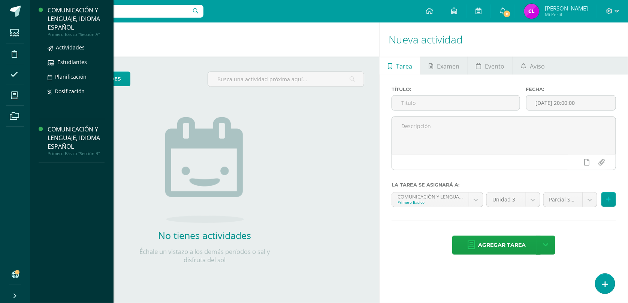
click at [64, 26] on div "COMUNICACIÓN Y LENGUAJE, IDIOMA ESPAÑOL" at bounding box center [76, 19] width 57 height 26
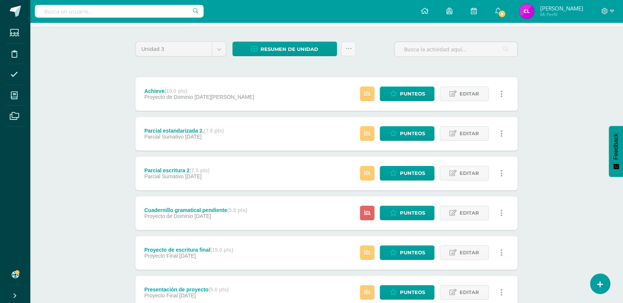
scroll to position [64, 0]
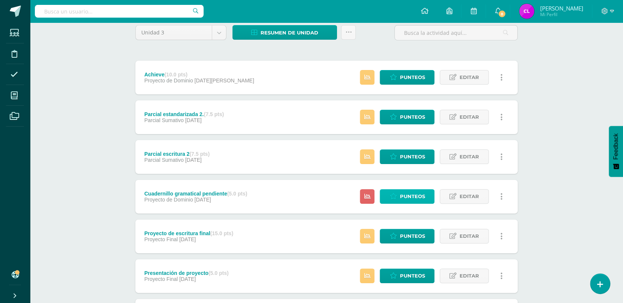
click at [407, 194] on span "Punteos" at bounding box center [412, 197] width 25 height 14
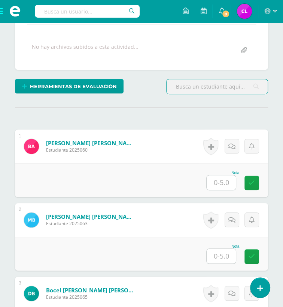
scroll to position [153, 0]
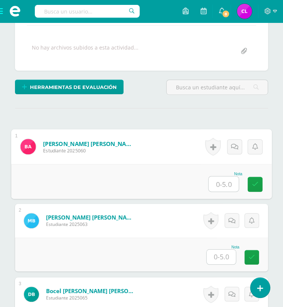
click at [224, 182] on input "text" at bounding box center [224, 183] width 30 height 15
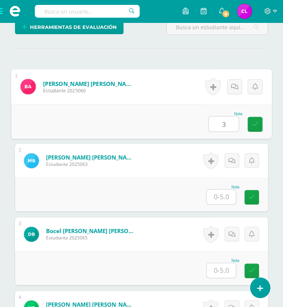
scroll to position [213, 0]
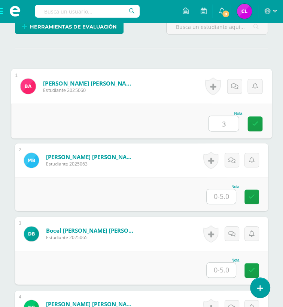
type input "3"
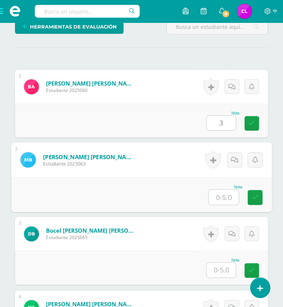
click at [226, 198] on input "text" at bounding box center [224, 196] width 30 height 15
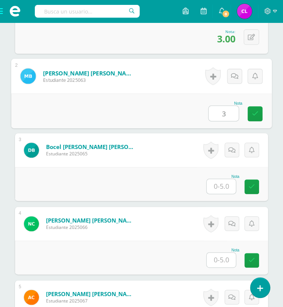
scroll to position [298, 0]
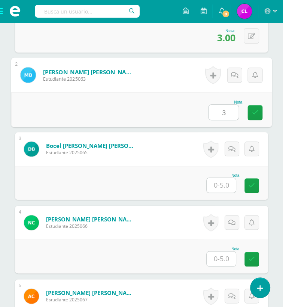
type input "3"
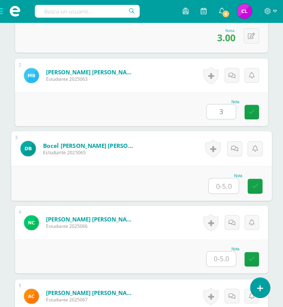
click at [222, 187] on input "text" at bounding box center [224, 185] width 30 height 15
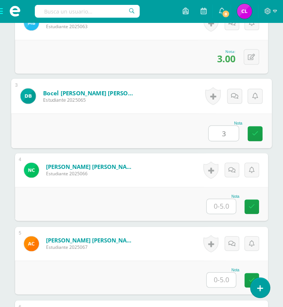
scroll to position [351, 0]
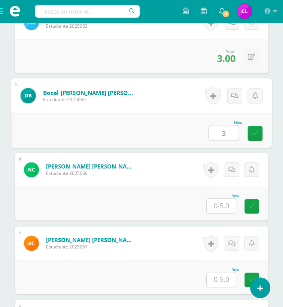
type input "3"
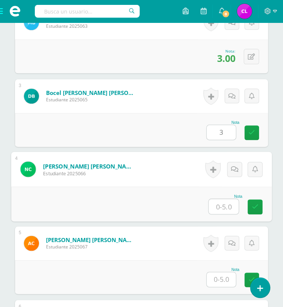
click at [220, 207] on input "text" at bounding box center [224, 206] width 30 height 15
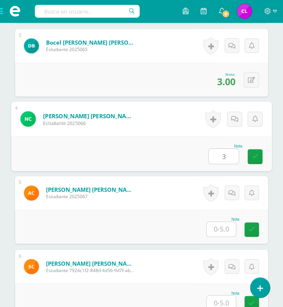
scroll to position [402, 0]
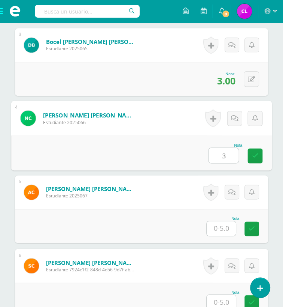
type input "3"
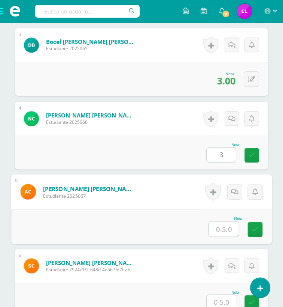
click at [221, 229] on input "text" at bounding box center [224, 228] width 30 height 15
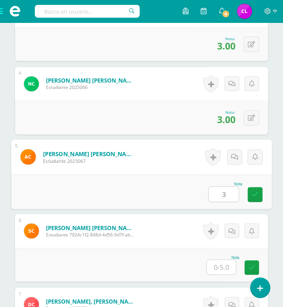
type input "3"
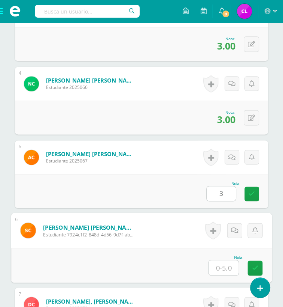
click at [223, 266] on input "text" at bounding box center [224, 267] width 30 height 15
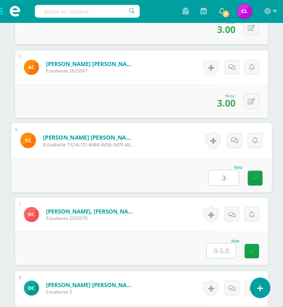
scroll to position [527, 0]
type input "3"
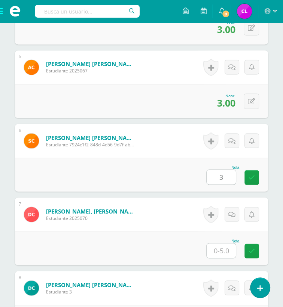
click at [219, 249] on input "text" at bounding box center [221, 250] width 29 height 15
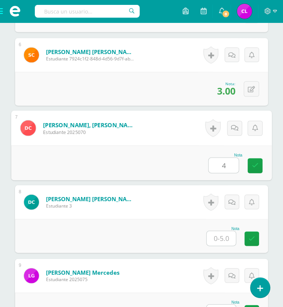
scroll to position [614, 0]
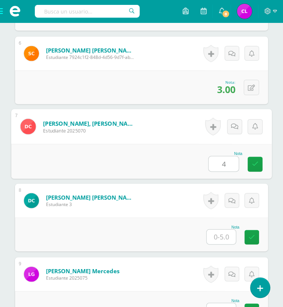
type input "4"
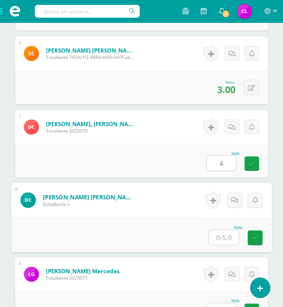
click at [223, 237] on input "text" at bounding box center [224, 236] width 30 height 15
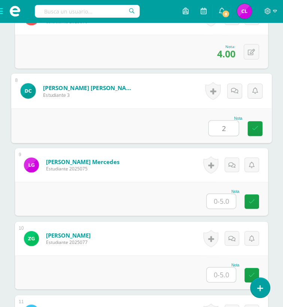
scroll to position [725, 0]
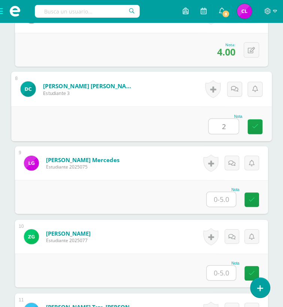
type input "2"
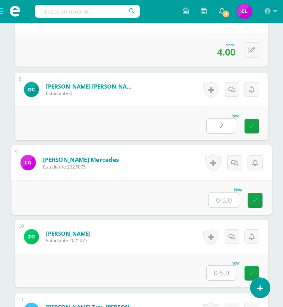
click at [221, 197] on input "text" at bounding box center [224, 199] width 30 height 15
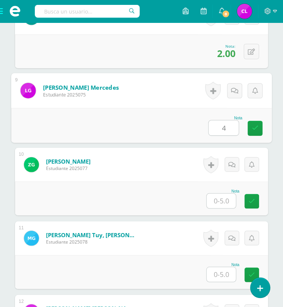
scroll to position [808, 0]
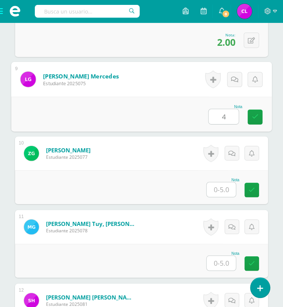
type input "4"
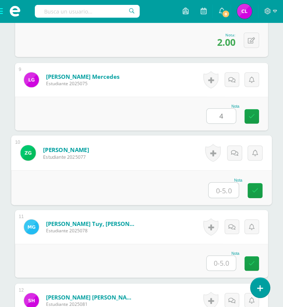
click at [221, 189] on input "text" at bounding box center [224, 190] width 30 height 15
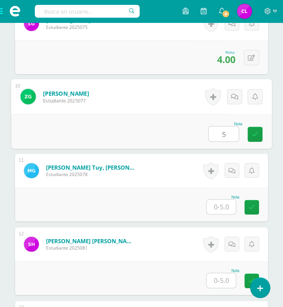
scroll to position [865, 0]
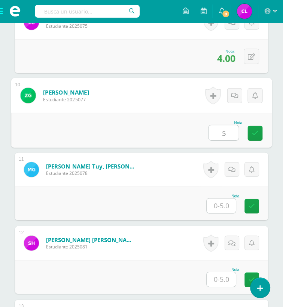
type input "5"
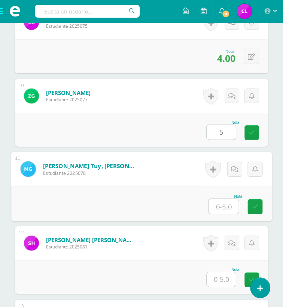
click at [225, 206] on input "text" at bounding box center [224, 206] width 30 height 15
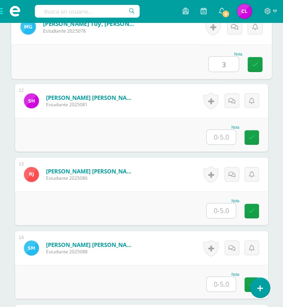
scroll to position [1008, 0]
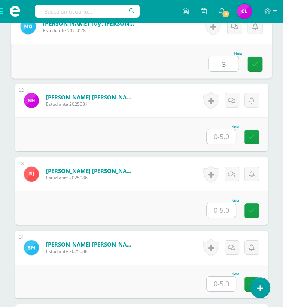
type input "3"
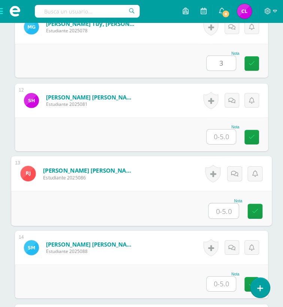
click at [225, 206] on input "text" at bounding box center [224, 210] width 30 height 15
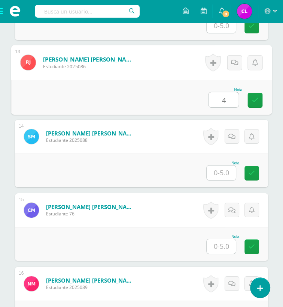
type input "4"
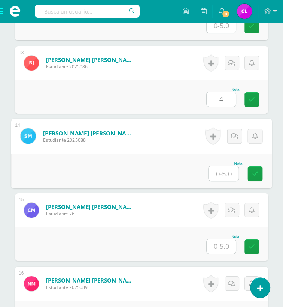
click at [225, 169] on input "text" at bounding box center [224, 173] width 30 height 15
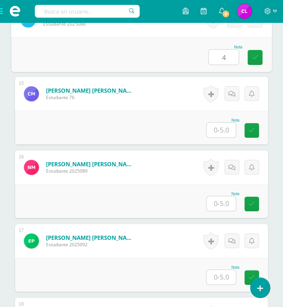
scroll to position [1236, 0]
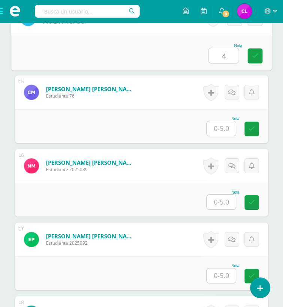
type input "4"
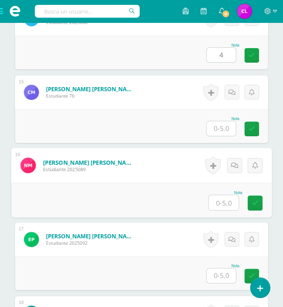
click at [223, 200] on input "text" at bounding box center [224, 202] width 30 height 15
type input "4"
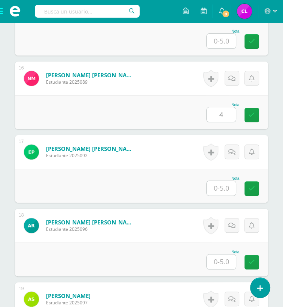
scroll to position [1326, 0]
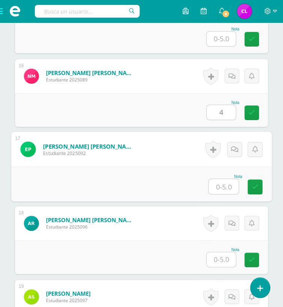
click at [223, 184] on input "text" at bounding box center [224, 186] width 30 height 15
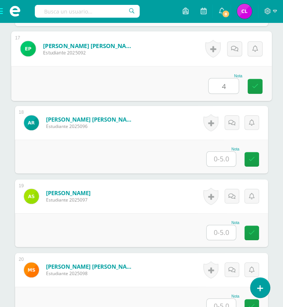
scroll to position [1429, 0]
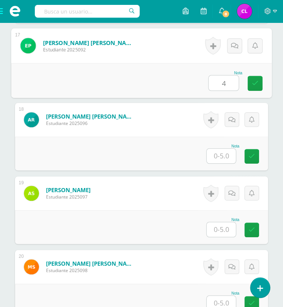
type input "4"
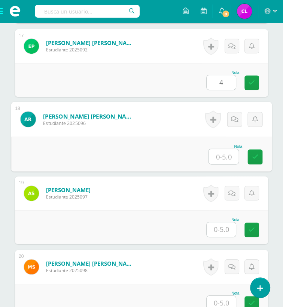
click at [228, 152] on input "text" at bounding box center [224, 156] width 30 height 15
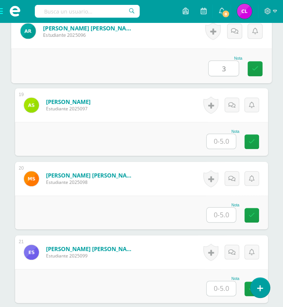
scroll to position [1519, 0]
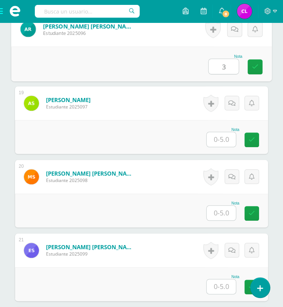
type input "3"
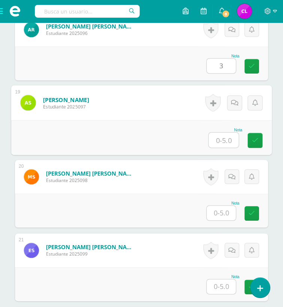
click at [220, 139] on input "text" at bounding box center [224, 139] width 30 height 15
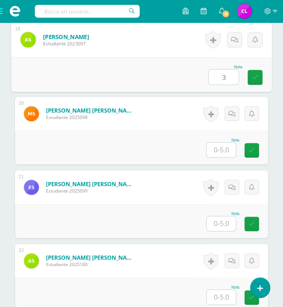
scroll to position [1594, 0]
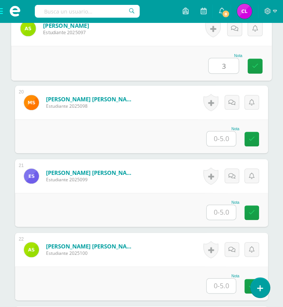
type input "3"
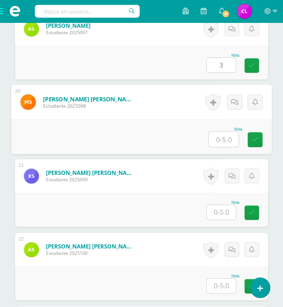
click at [226, 138] on input "text" at bounding box center [224, 139] width 30 height 15
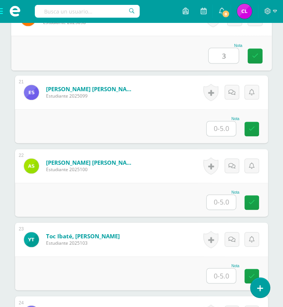
scroll to position [1687, 0]
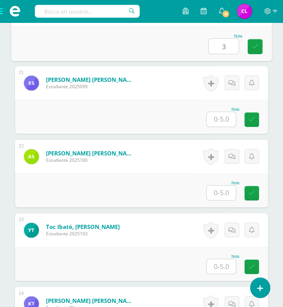
type input "3"
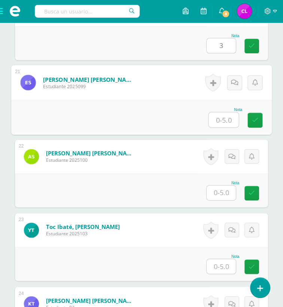
click at [222, 121] on input "text" at bounding box center [224, 119] width 30 height 15
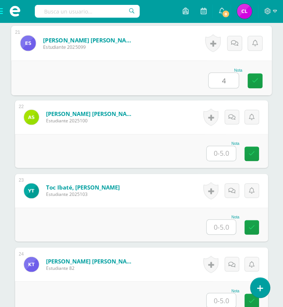
scroll to position [1728, 0]
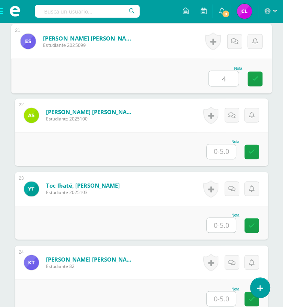
type input "4"
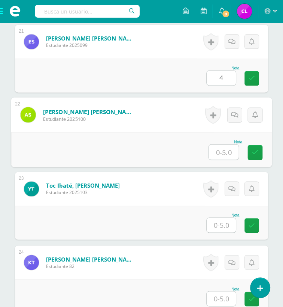
click at [223, 148] on input "text" at bounding box center [224, 151] width 30 height 15
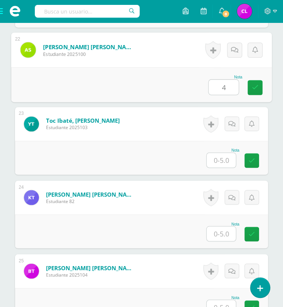
scroll to position [1796, 0]
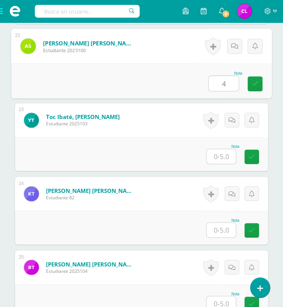
type input "4"
click at [222, 153] on input "text" at bounding box center [221, 156] width 29 height 15
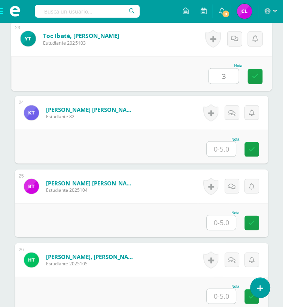
scroll to position [1878, 0]
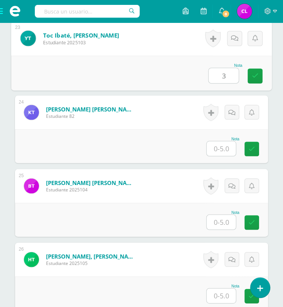
type input "3"
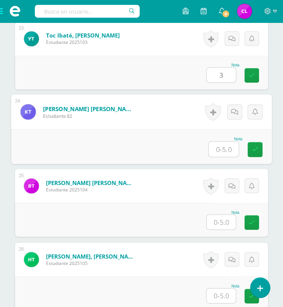
click at [222, 153] on input "text" at bounding box center [224, 148] width 30 height 15
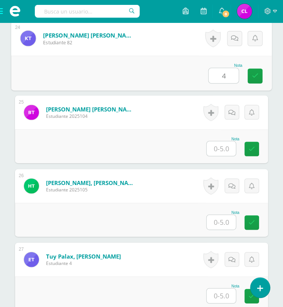
scroll to position [1952, 0]
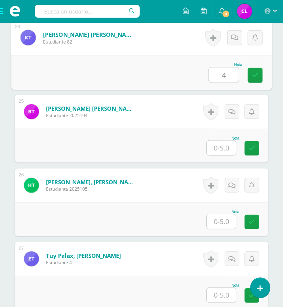
type input "4"
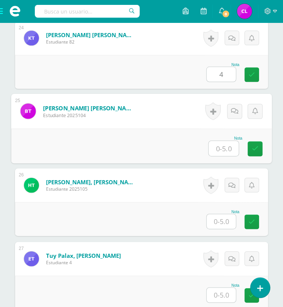
click at [222, 147] on input "text" at bounding box center [224, 148] width 30 height 15
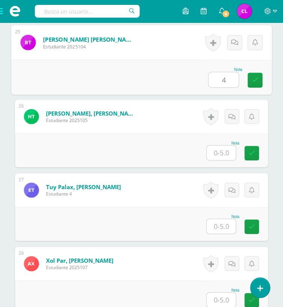
scroll to position [2022, 0]
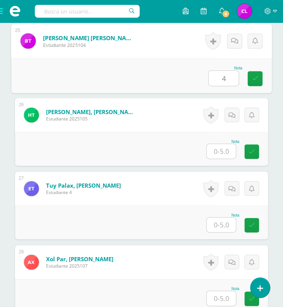
type input "4"
click at [222, 147] on input "text" at bounding box center [221, 151] width 29 height 15
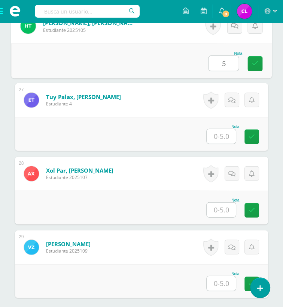
scroll to position [2112, 0]
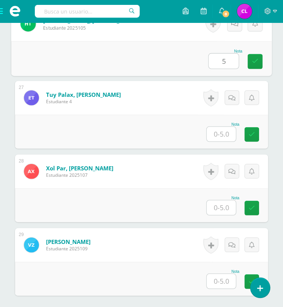
type input "5"
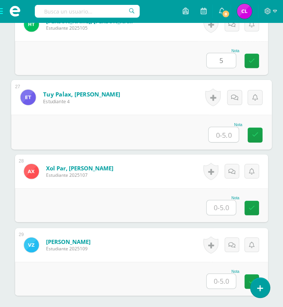
click at [222, 132] on input "text" at bounding box center [224, 134] width 30 height 15
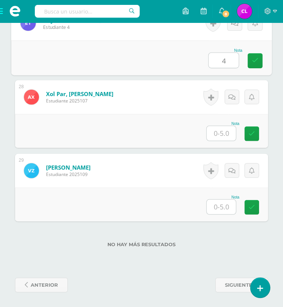
type input "4"
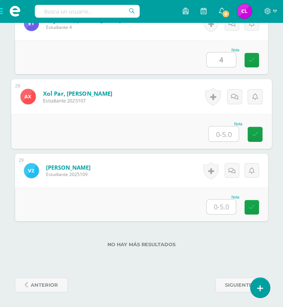
click at [222, 132] on input "text" at bounding box center [224, 133] width 30 height 15
type input "5"
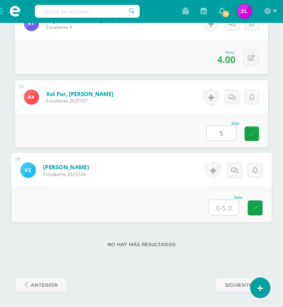
click at [226, 202] on input "text" at bounding box center [224, 207] width 30 height 15
type input "3"
click at [255, 207] on icon at bounding box center [255, 207] width 7 height 6
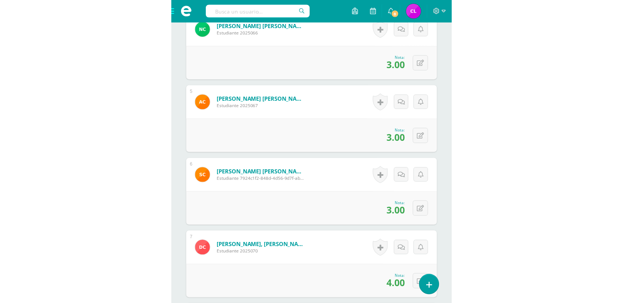
scroll to position [347, 0]
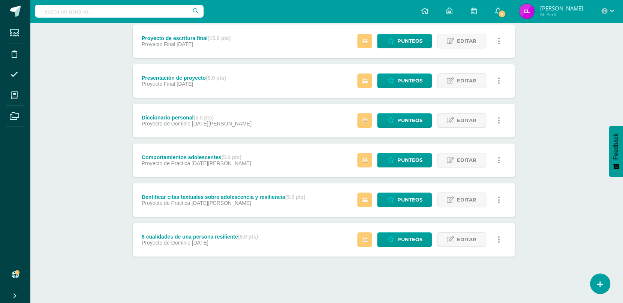
scroll to position [0, 3]
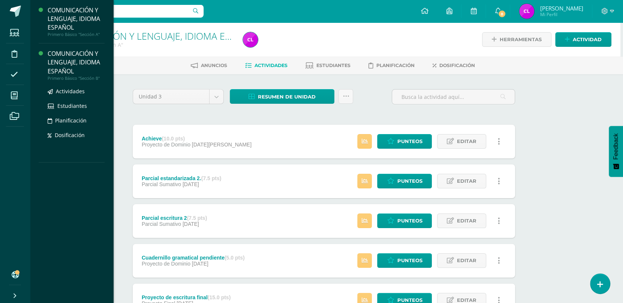
click at [70, 72] on div "COMUNICACIÓN Y LENGUAJE, IDIOMA ESPAÑOL" at bounding box center [76, 62] width 57 height 26
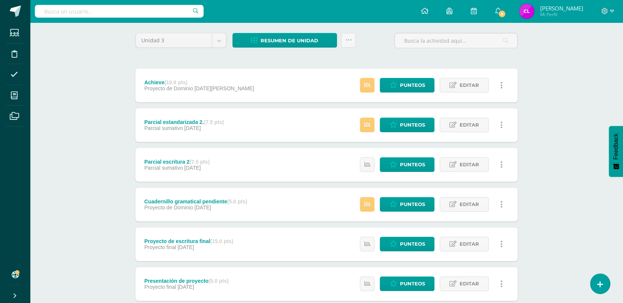
scroll to position [52, 0]
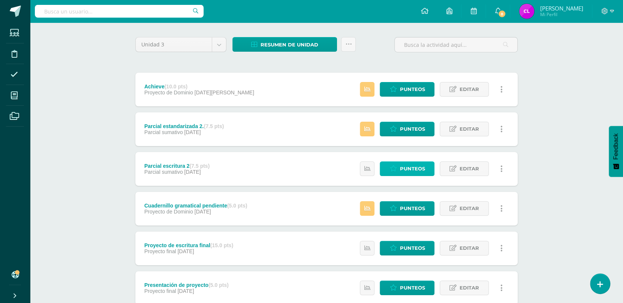
click at [409, 168] on span "Punteos" at bounding box center [412, 169] width 25 height 14
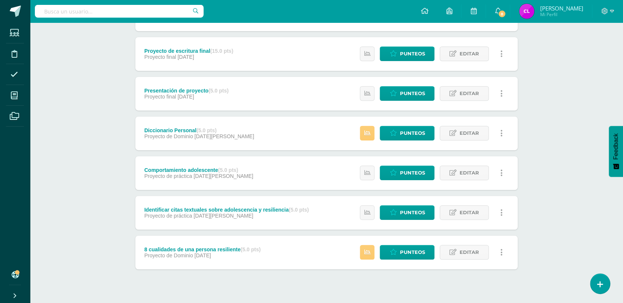
scroll to position [259, 0]
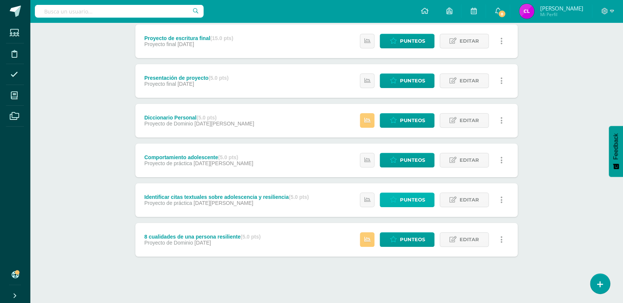
click at [405, 199] on span "Punteos" at bounding box center [412, 200] width 25 height 14
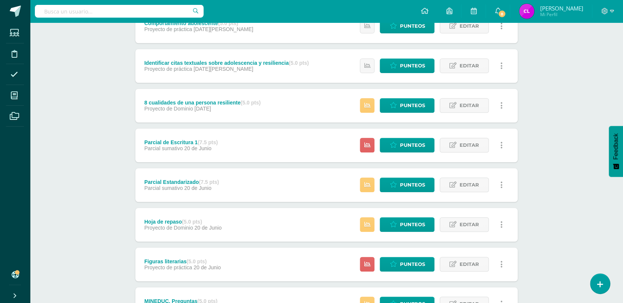
scroll to position [390, 0]
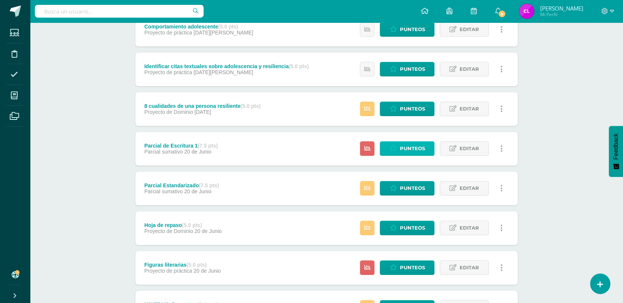
click at [416, 148] on span "Punteos" at bounding box center [412, 149] width 25 height 14
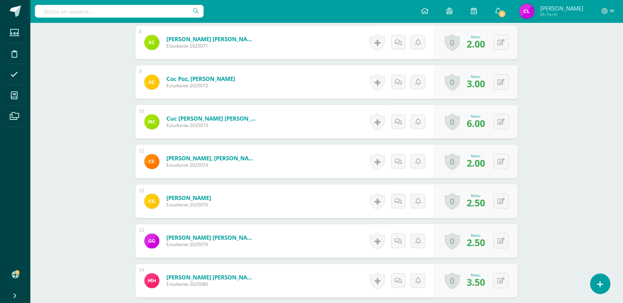
scroll to position [481, 0]
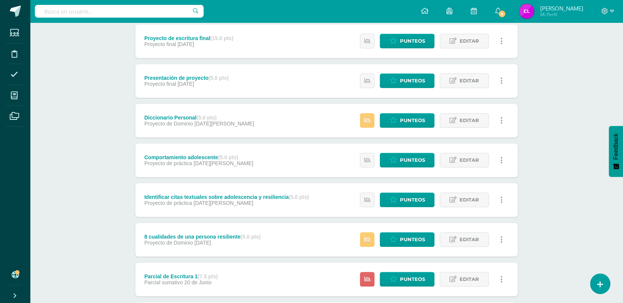
scroll to position [461, 0]
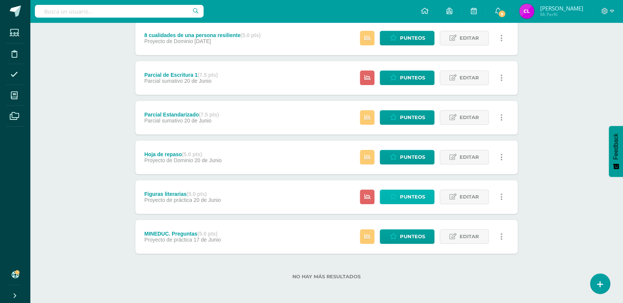
click at [406, 194] on span "Punteos" at bounding box center [412, 197] width 25 height 14
